Goal: Check status: Check status

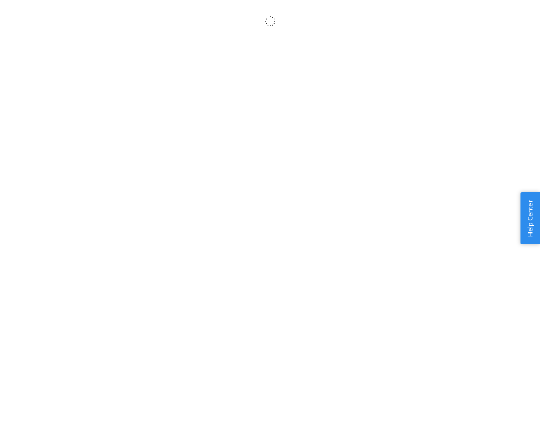
click at [450, 307] on body "× Help Center Username Get Started Inbounds Inventory Orders Billing Fast Tags …" at bounding box center [270, 229] width 540 height 436
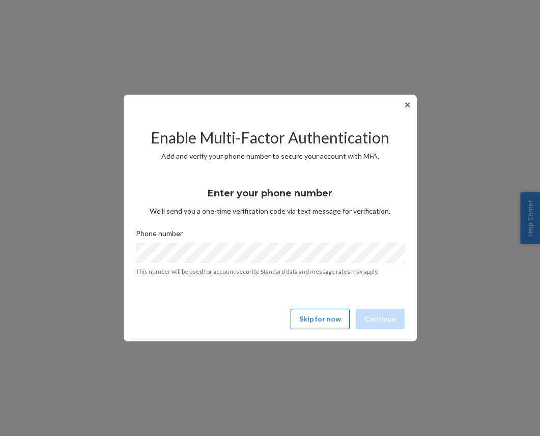
click at [323, 312] on button "Skip for now" at bounding box center [319, 319] width 59 height 20
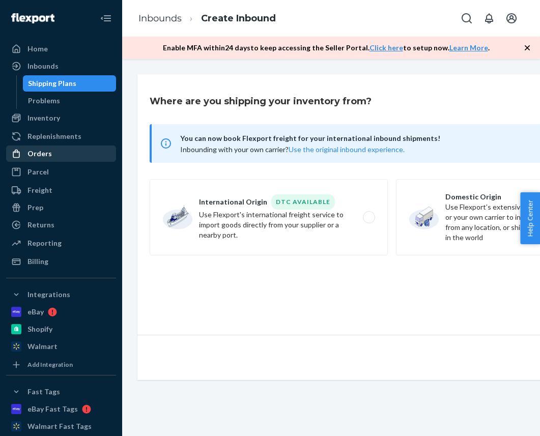
click at [53, 150] on div "Orders" at bounding box center [61, 154] width 108 height 14
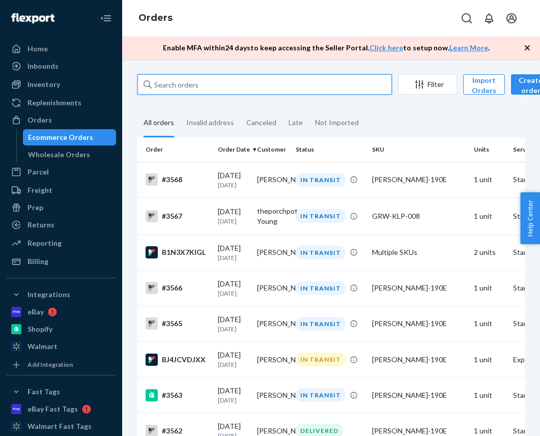
click at [185, 89] on input "text" at bounding box center [264, 84] width 254 height 20
paste input "Anthony Leroy"
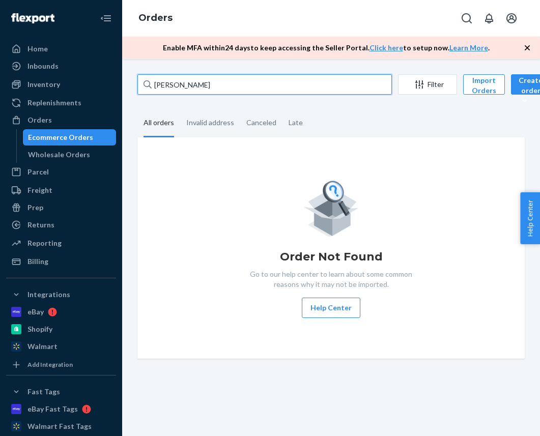
type input "Anthony Leroy"
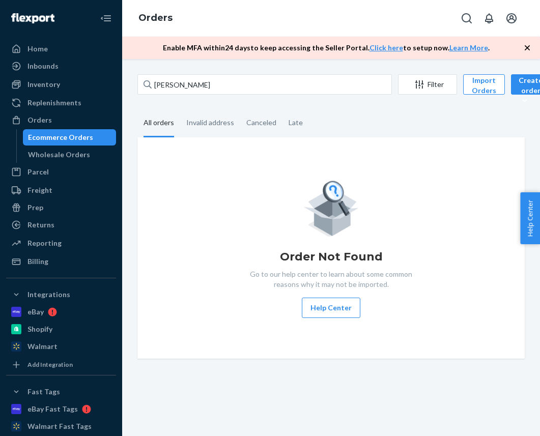
click at [379, 127] on fieldset "All orders Invalid address Canceled Late" at bounding box center [330, 123] width 387 height 28
